Goal: Transaction & Acquisition: Purchase product/service

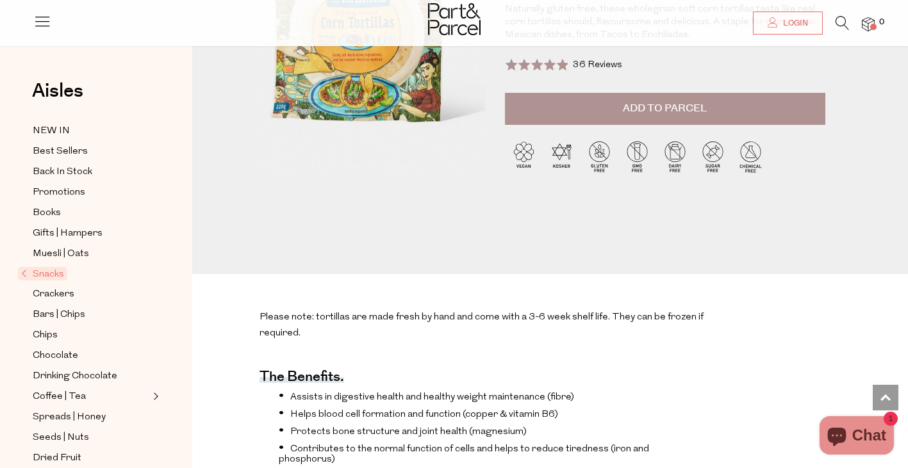
scroll to position [64, 0]
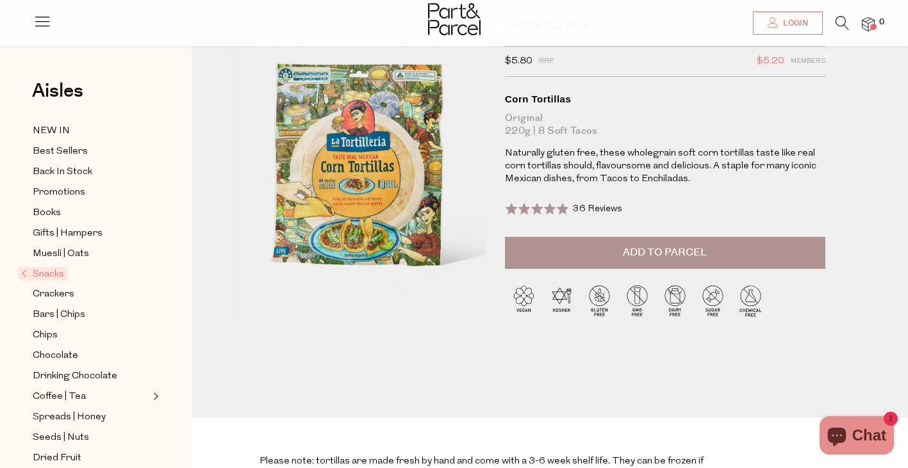
click at [657, 239] on button "Add to Parcel" at bounding box center [665, 253] width 320 height 32
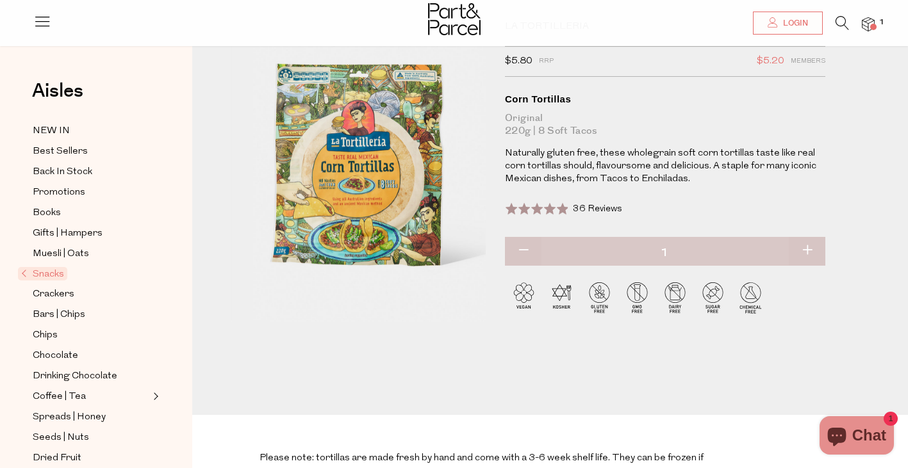
click at [804, 252] on button "button" at bounding box center [807, 251] width 37 height 28
type input "2"
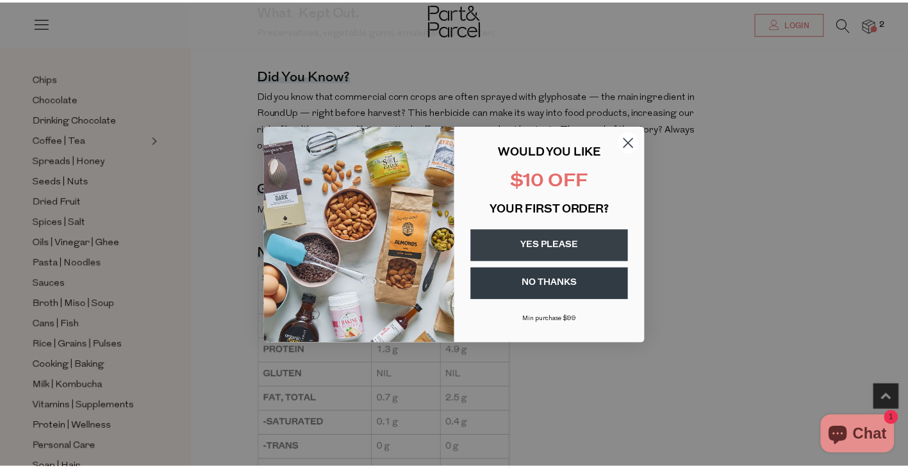
scroll to position [769, 0]
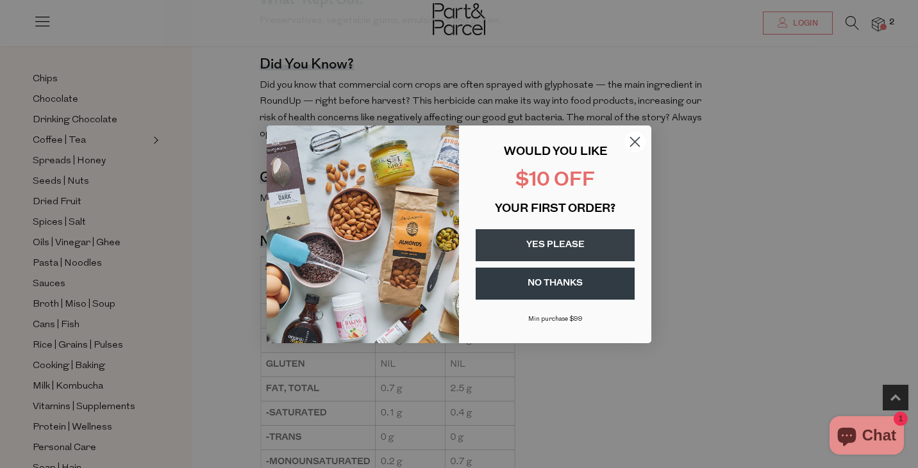
click at [575, 242] on button "YES PLEASE" at bounding box center [555, 245] width 159 height 32
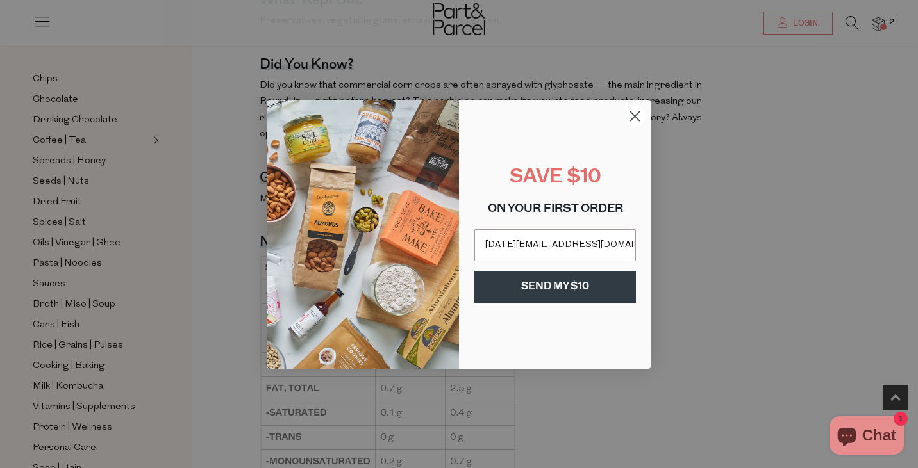
type input "[DATE][EMAIL_ADDRESS][DOMAIN_NAME]"
click input "Submit" at bounding box center [0, 0] width 0 height 0
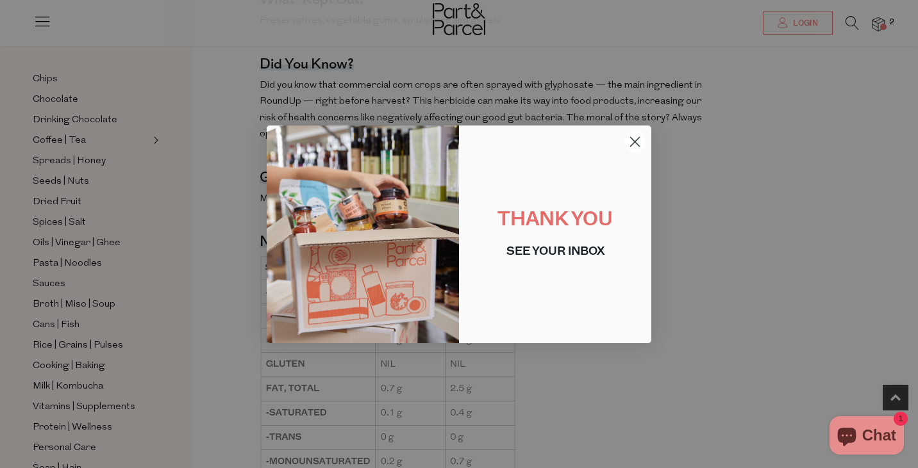
click at [633, 144] on icon "Close dialog" at bounding box center [635, 141] width 9 height 9
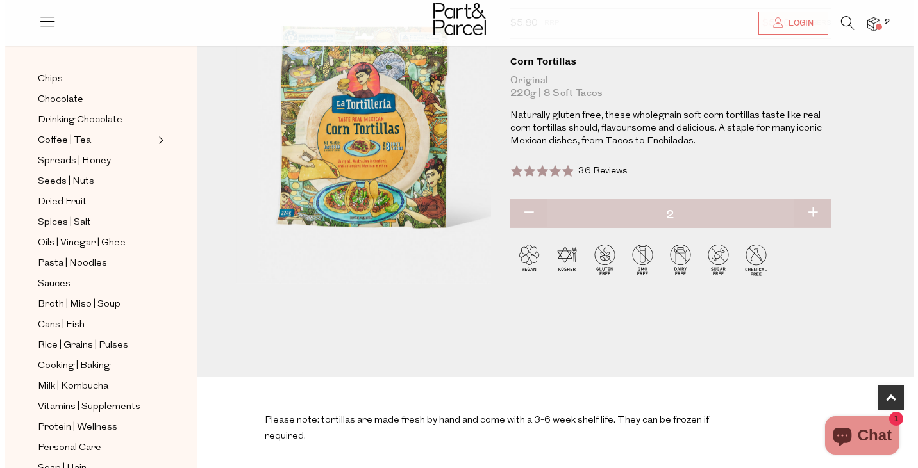
scroll to position [0, 0]
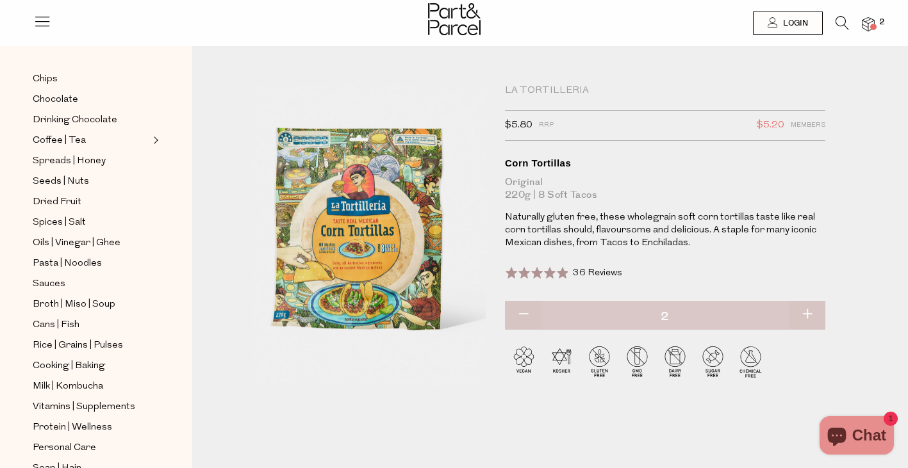
click at [867, 25] on img at bounding box center [868, 24] width 13 height 15
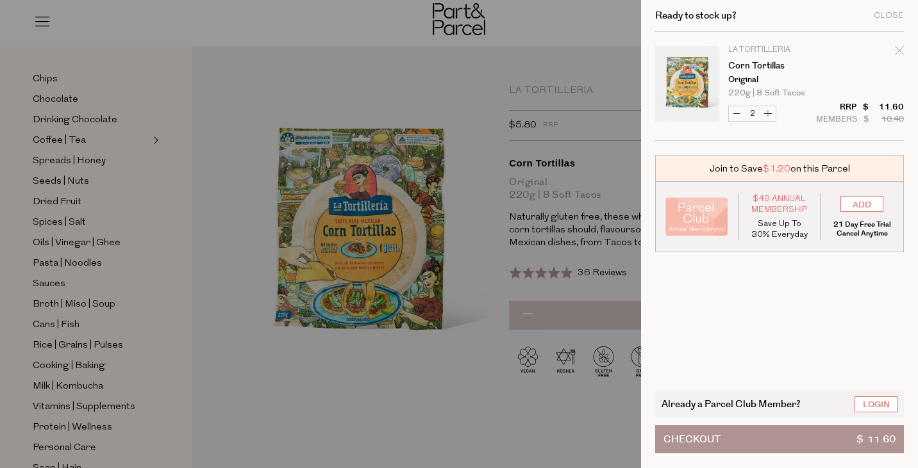
click at [785, 440] on button "Checkout $ 11.60" at bounding box center [779, 440] width 249 height 28
